Goal: Find specific page/section: Find specific page/section

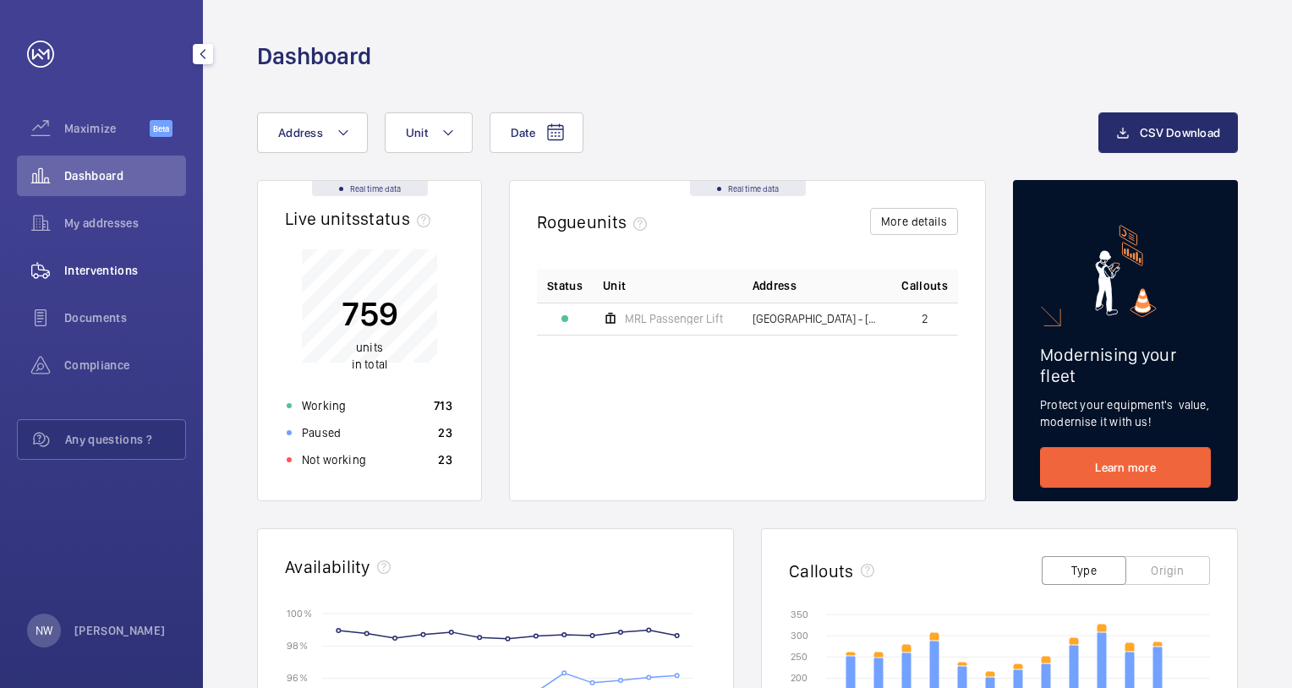
click at [114, 267] on span "Interventions" at bounding box center [125, 270] width 122 height 17
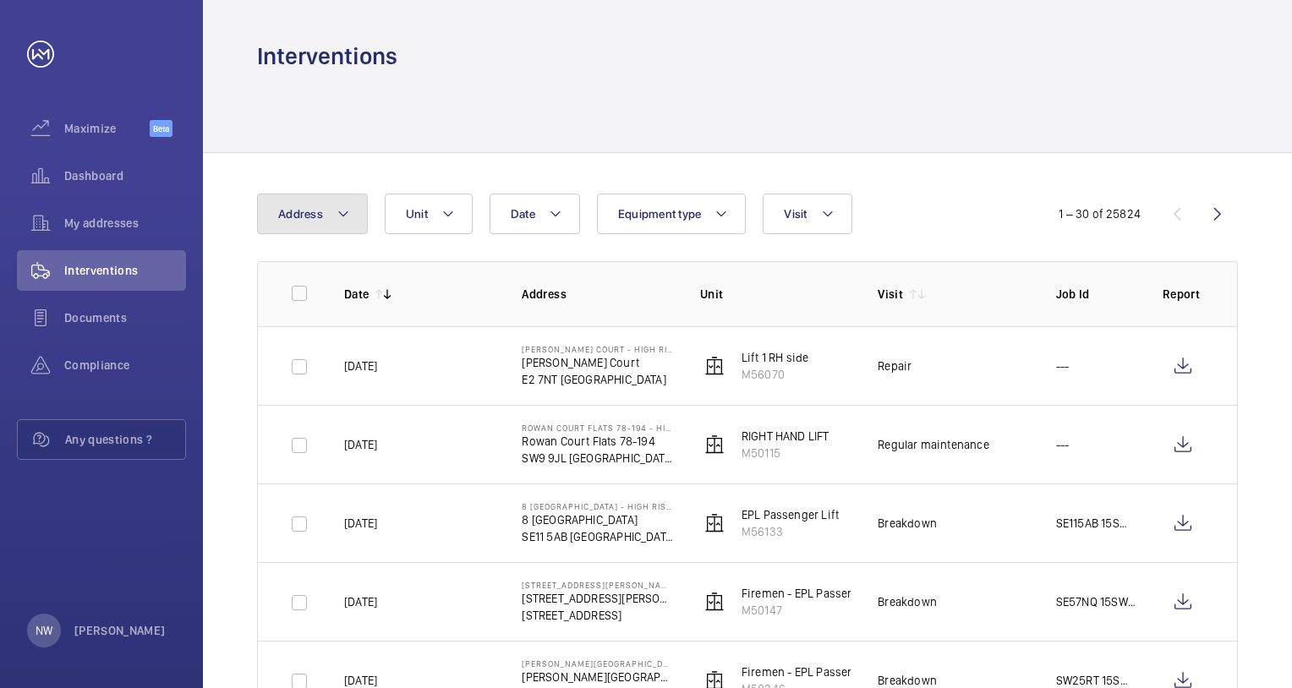
click at [350, 211] on button "Address" at bounding box center [312, 214] width 111 height 41
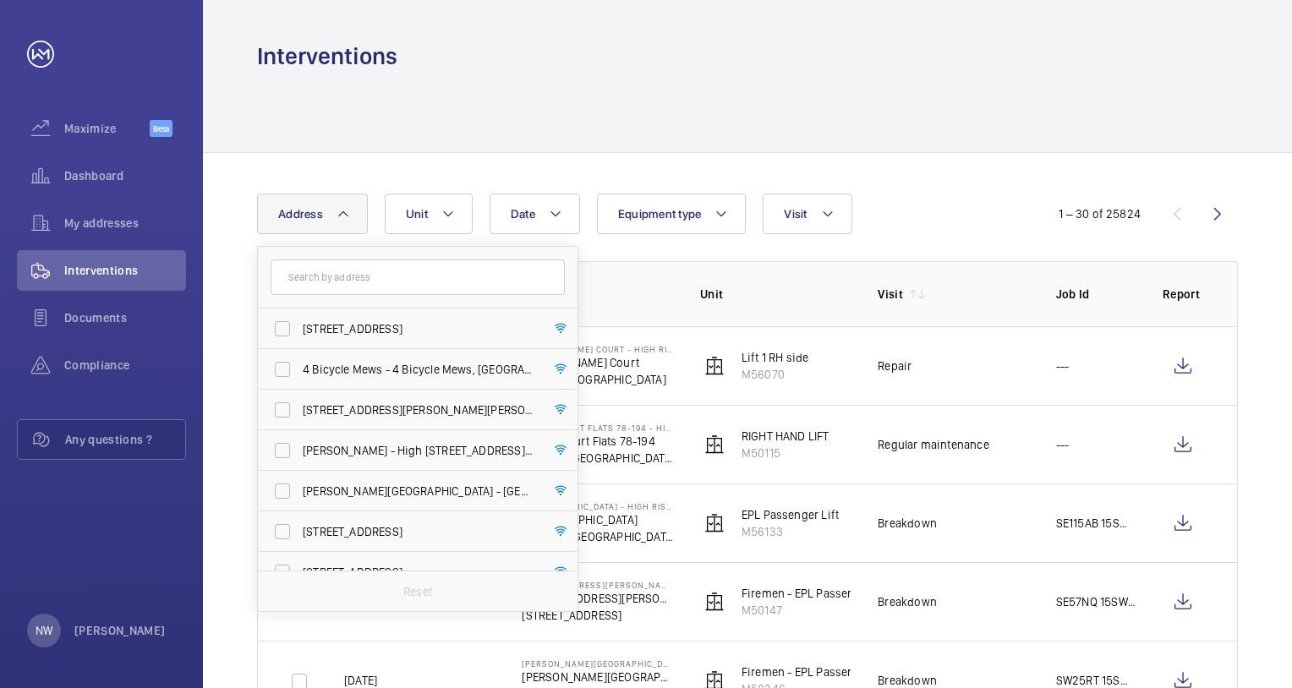
click at [337, 274] on input "text" at bounding box center [418, 278] width 294 height 36
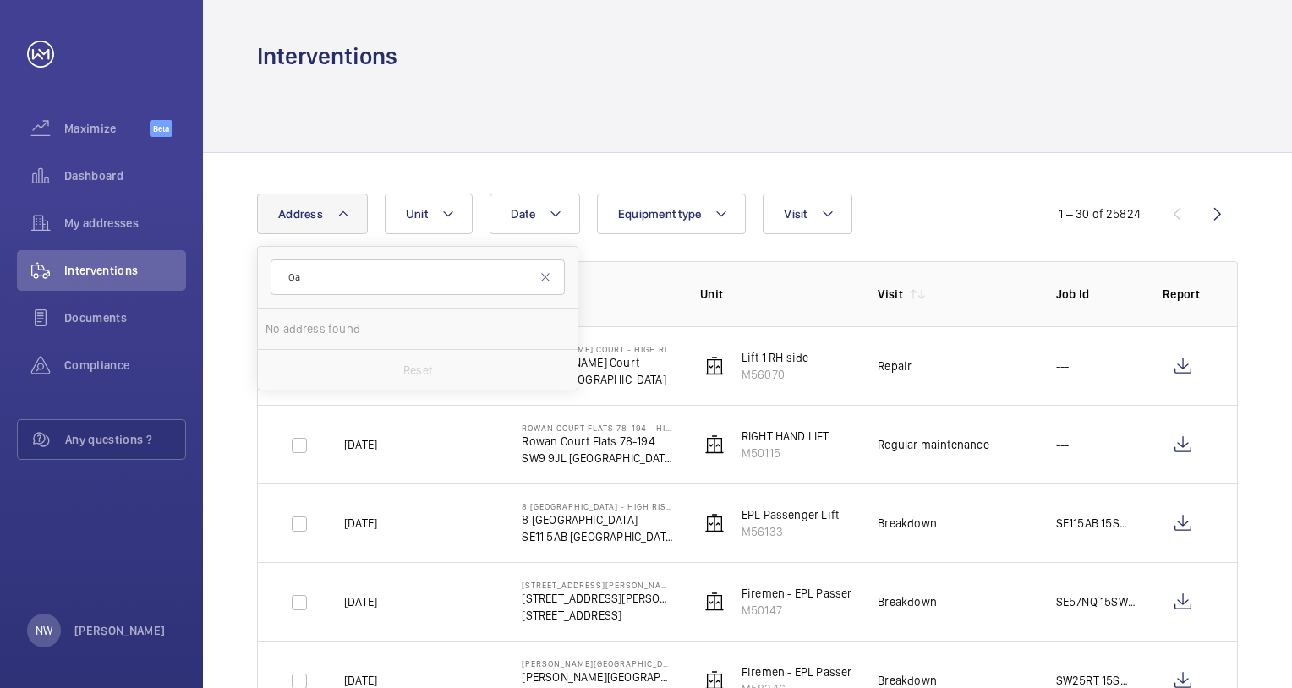
type input "O"
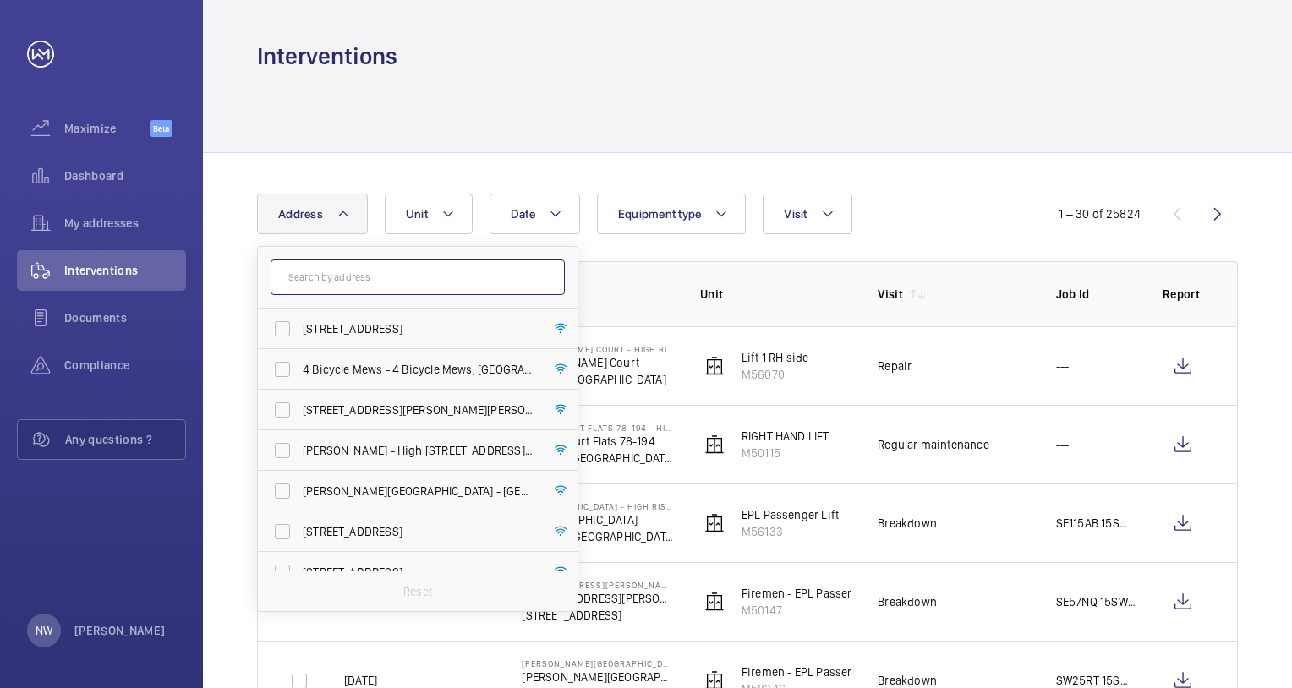
click at [445, 275] on input "text" at bounding box center [418, 278] width 294 height 36
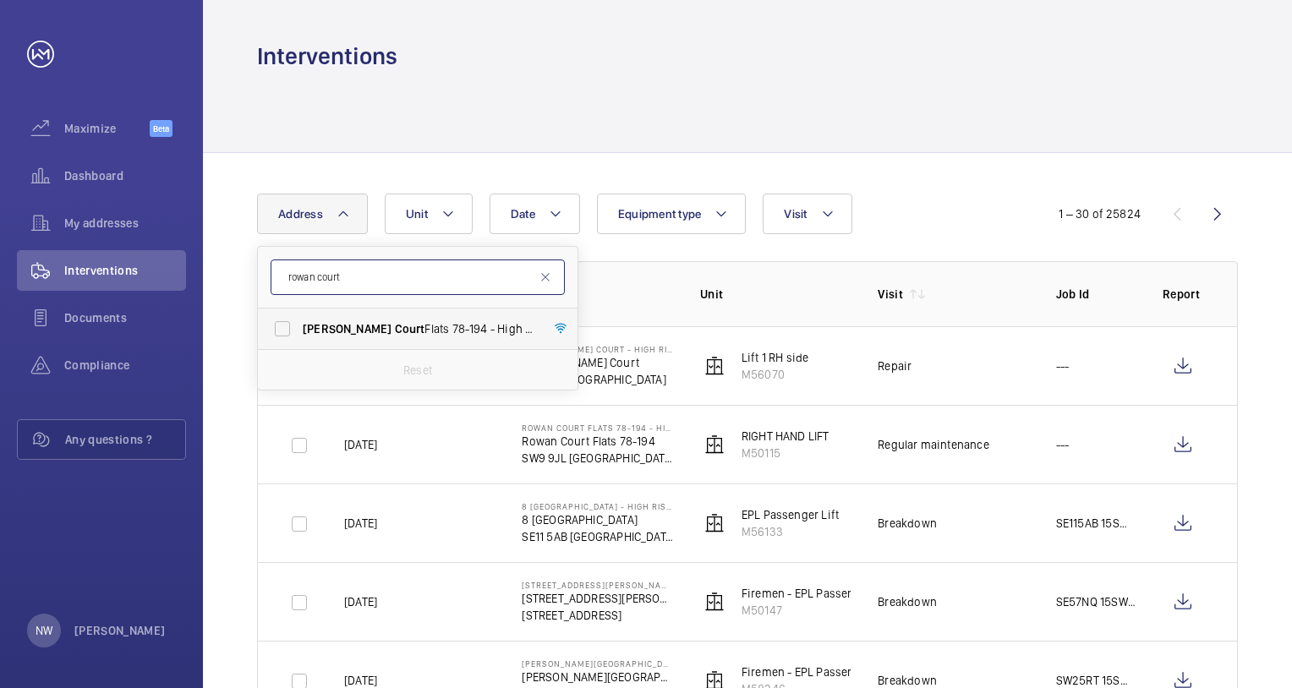
type input "rowan court"
click at [395, 330] on span "Court" at bounding box center [410, 329] width 30 height 14
click at [299, 330] on input "Rowan Court Flats [STREET_ADDRESS]" at bounding box center [282, 329] width 34 height 34
checkbox input "true"
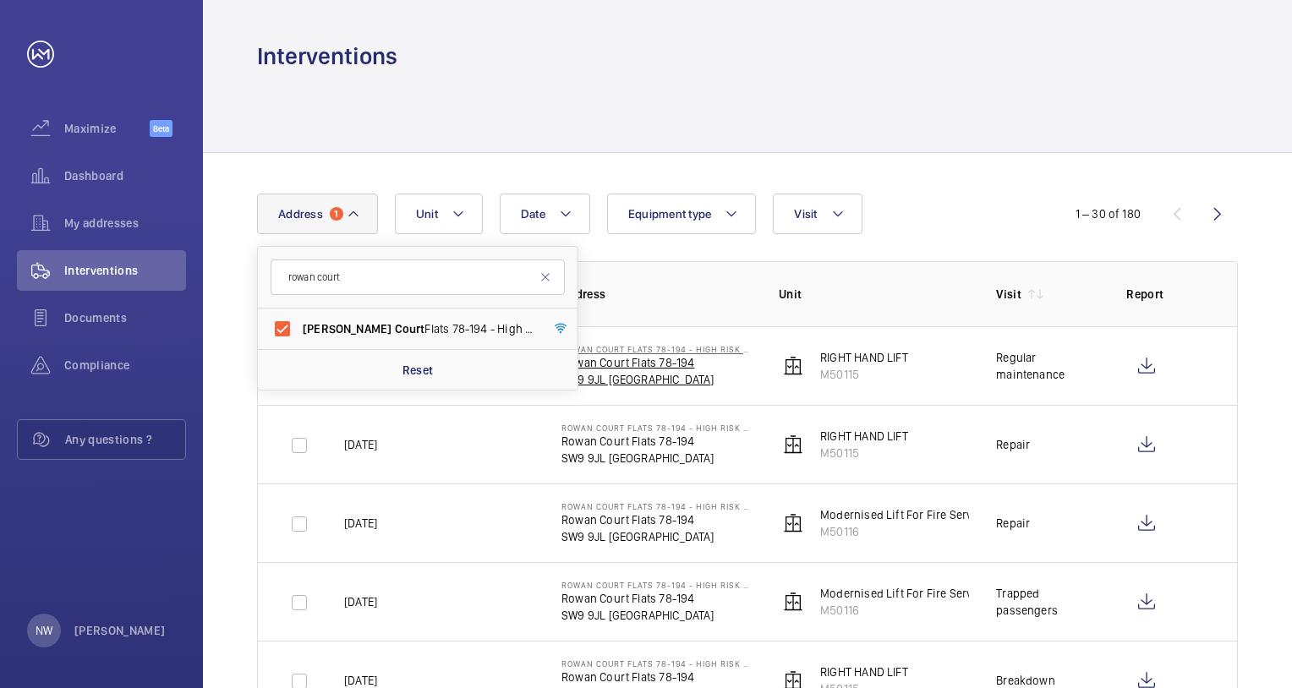
click at [638, 364] on p "Rowan Court Flats 78-194" at bounding box center [656, 362] width 190 height 17
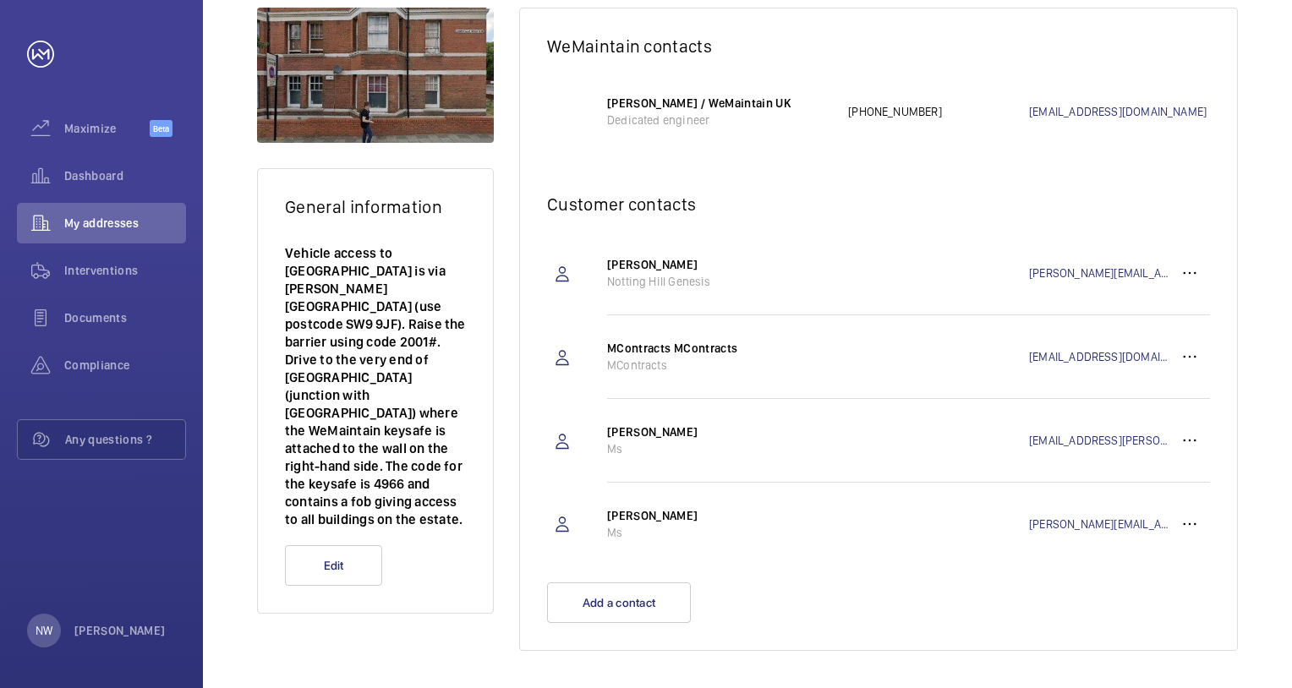
scroll to position [253, 0]
